Goal: Task Accomplishment & Management: Use online tool/utility

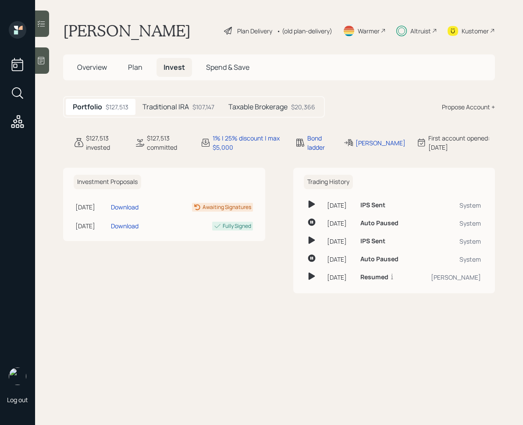
click at [183, 106] on h5 "Traditional IRA" at bounding box center [166, 107] width 46 height 8
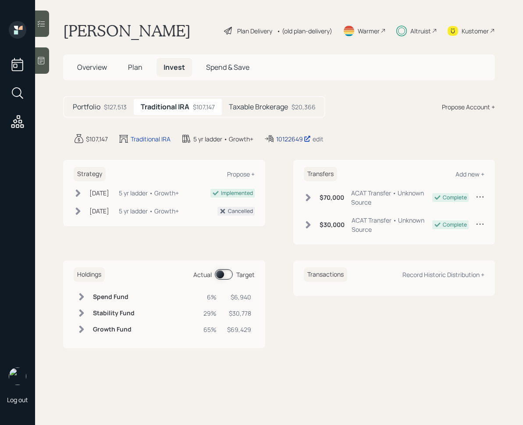
click at [285, 139] on div "10122649" at bounding box center [293, 138] width 35 height 9
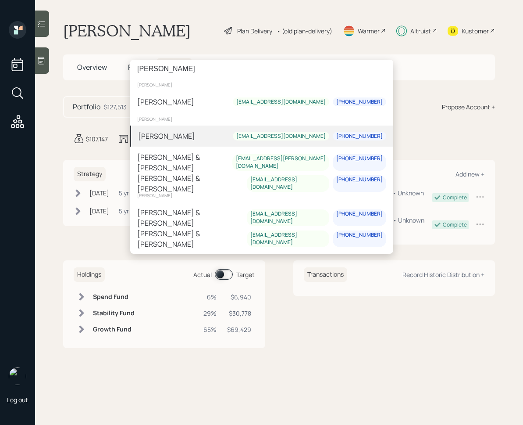
type input "[PERSON_NAME]"
click at [188, 129] on div "[PERSON_NAME] [EMAIL_ADDRESS][DOMAIN_NAME] [PHONE_NUMBER]" at bounding box center [261, 135] width 263 height 21
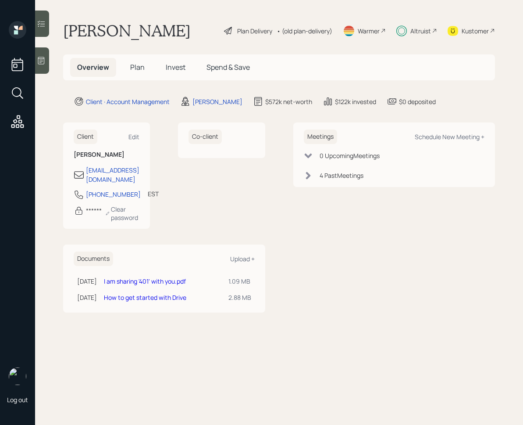
click at [169, 71] on span "Invest" at bounding box center [176, 67] width 20 height 10
